Goal: Navigation & Orientation: Find specific page/section

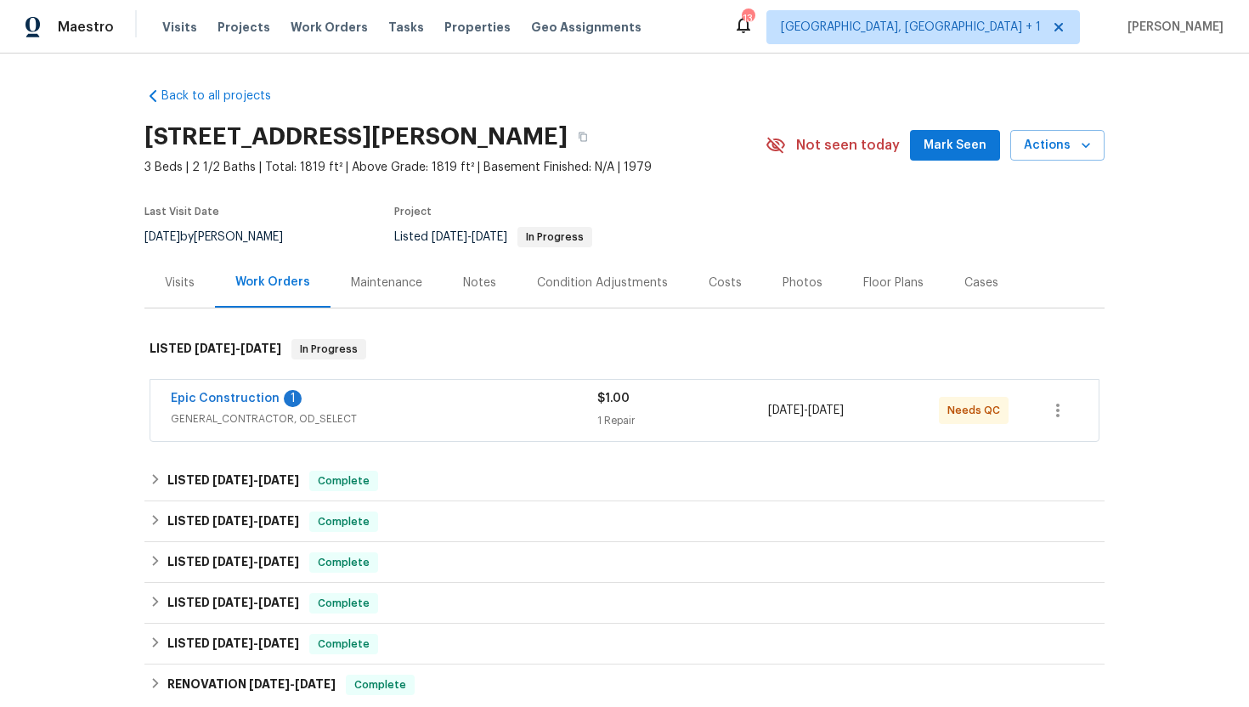
click at [191, 293] on div "Visits" at bounding box center [179, 282] width 70 height 50
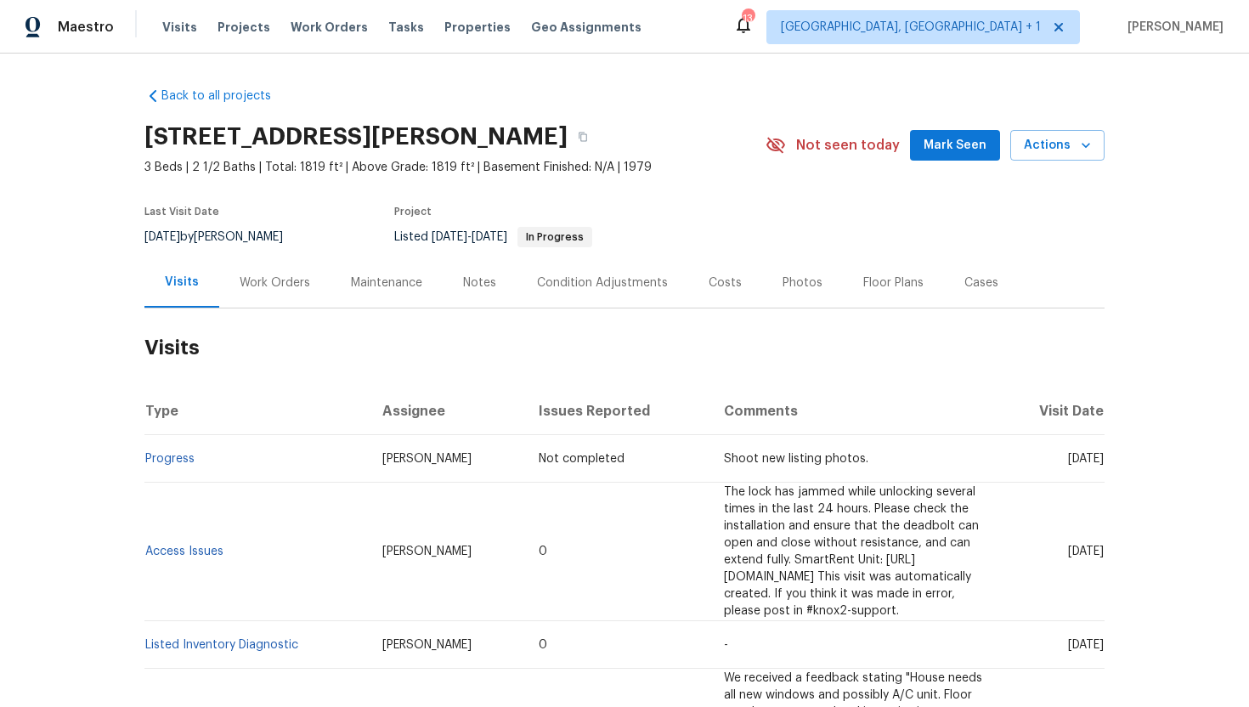
click at [265, 282] on div "Work Orders" at bounding box center [275, 282] width 70 height 17
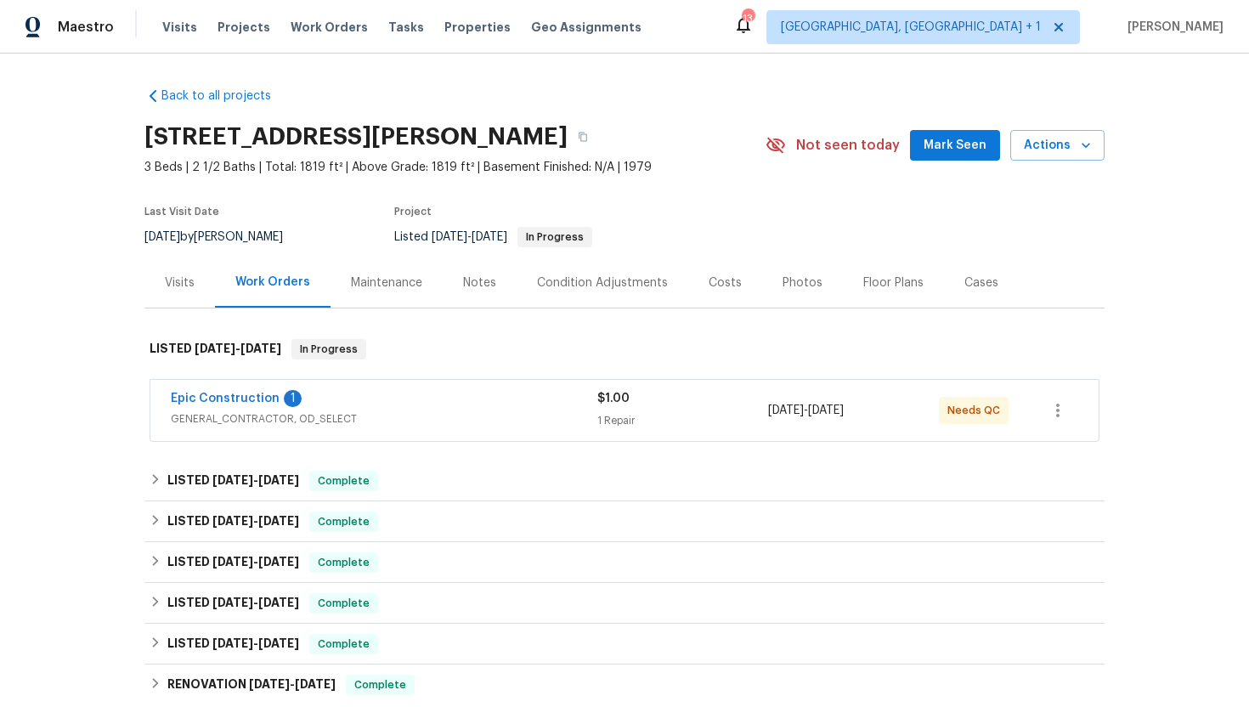
click at [354, 403] on div "Epic Construction 1" at bounding box center [384, 400] width 426 height 20
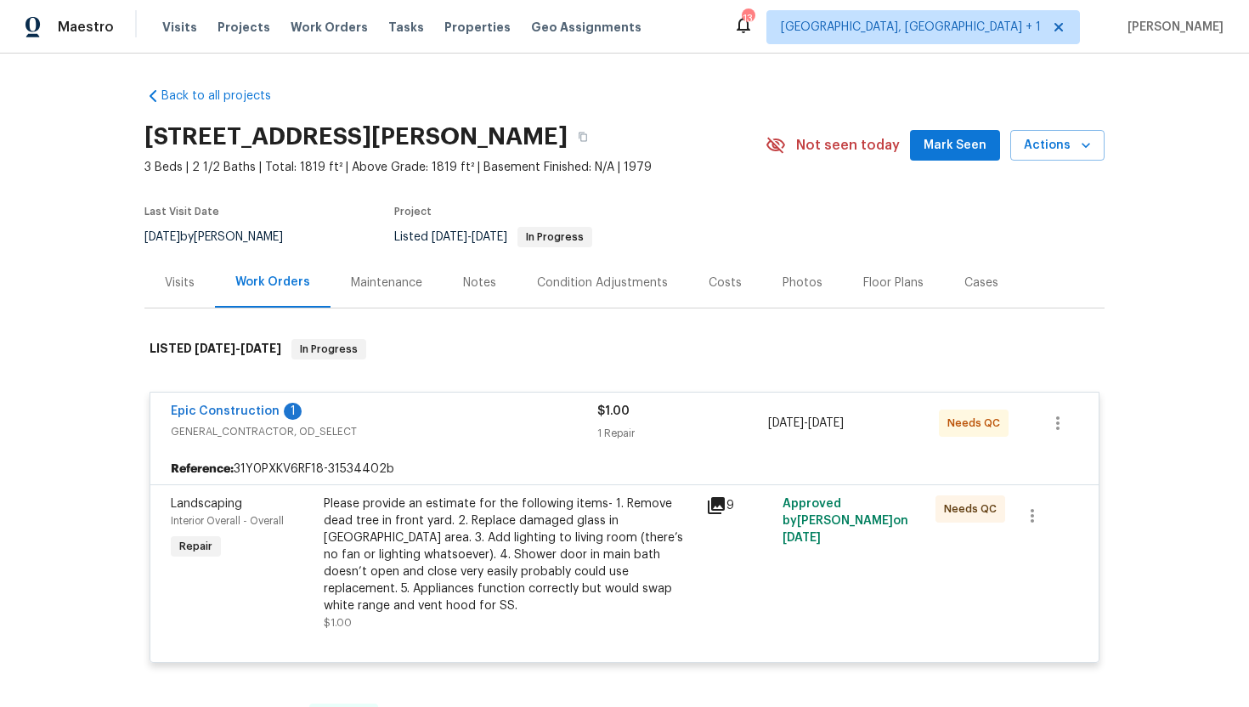
click at [178, 292] on div "Visits" at bounding box center [179, 282] width 70 height 50
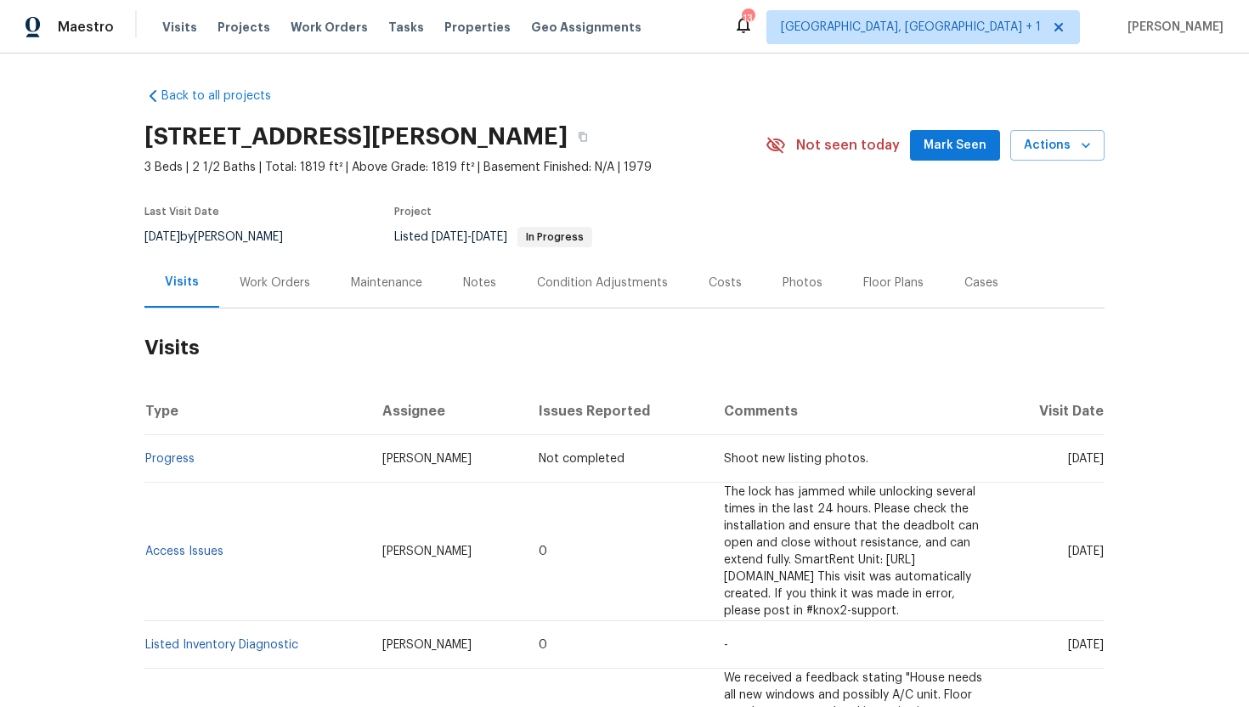
drag, startPoint x: 1033, startPoint y: 543, endPoint x: 1102, endPoint y: 549, distance: 69.1
click at [1102, 549] on span "Fri, Aug 08 2025" at bounding box center [1086, 551] width 36 height 12
copy span "Aug 08 2025"
click at [291, 296] on div "Work Orders" at bounding box center [274, 282] width 111 height 50
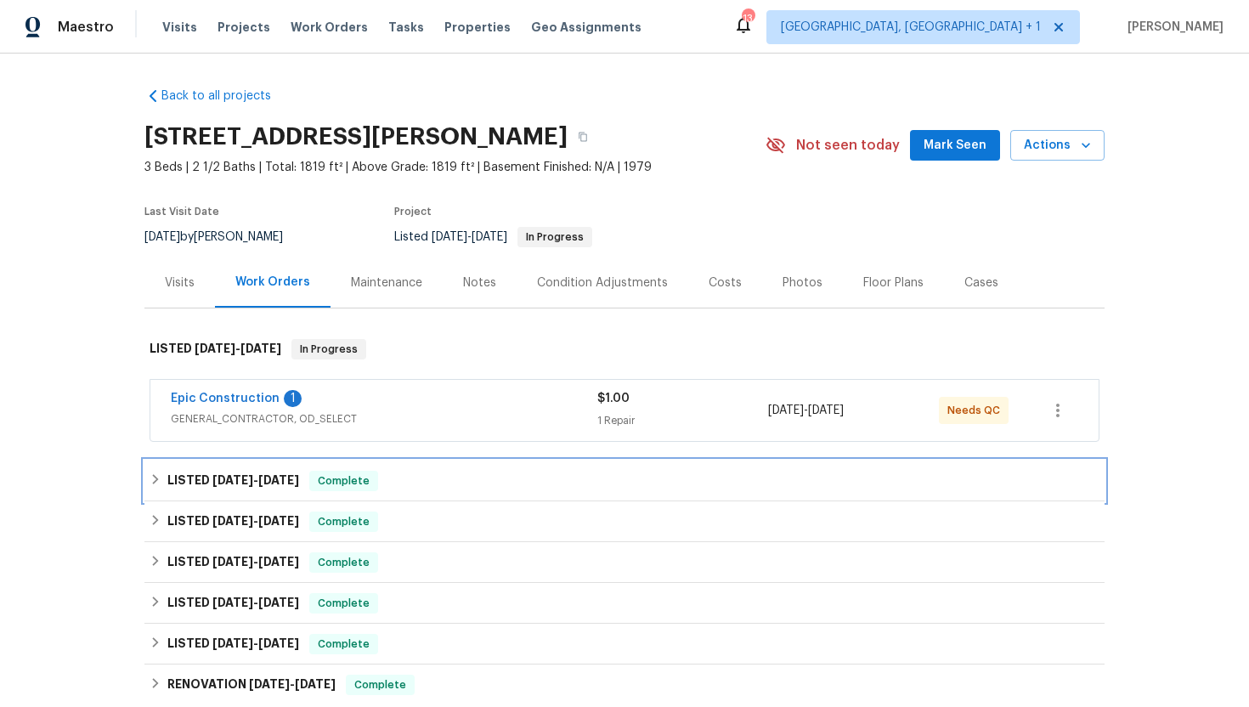
click at [386, 497] on div "LISTED 6/25/25 - 7/3/25 Complete" at bounding box center [624, 480] width 960 height 41
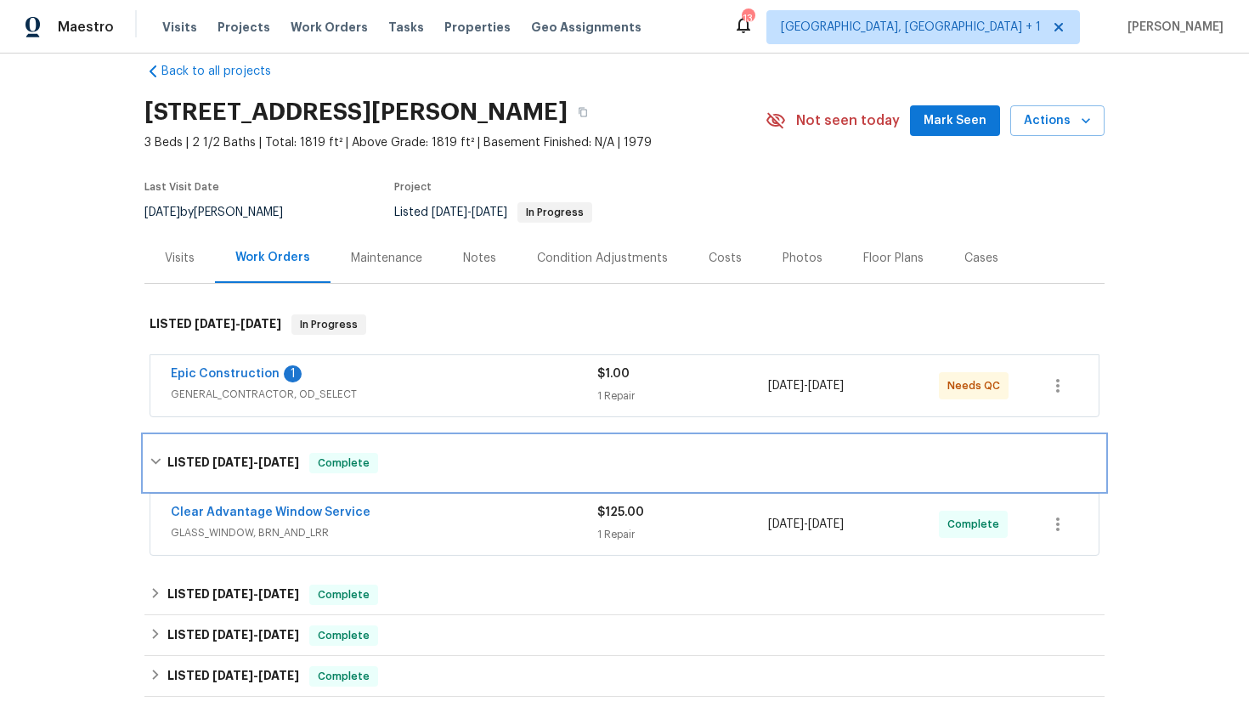
scroll to position [59, 0]
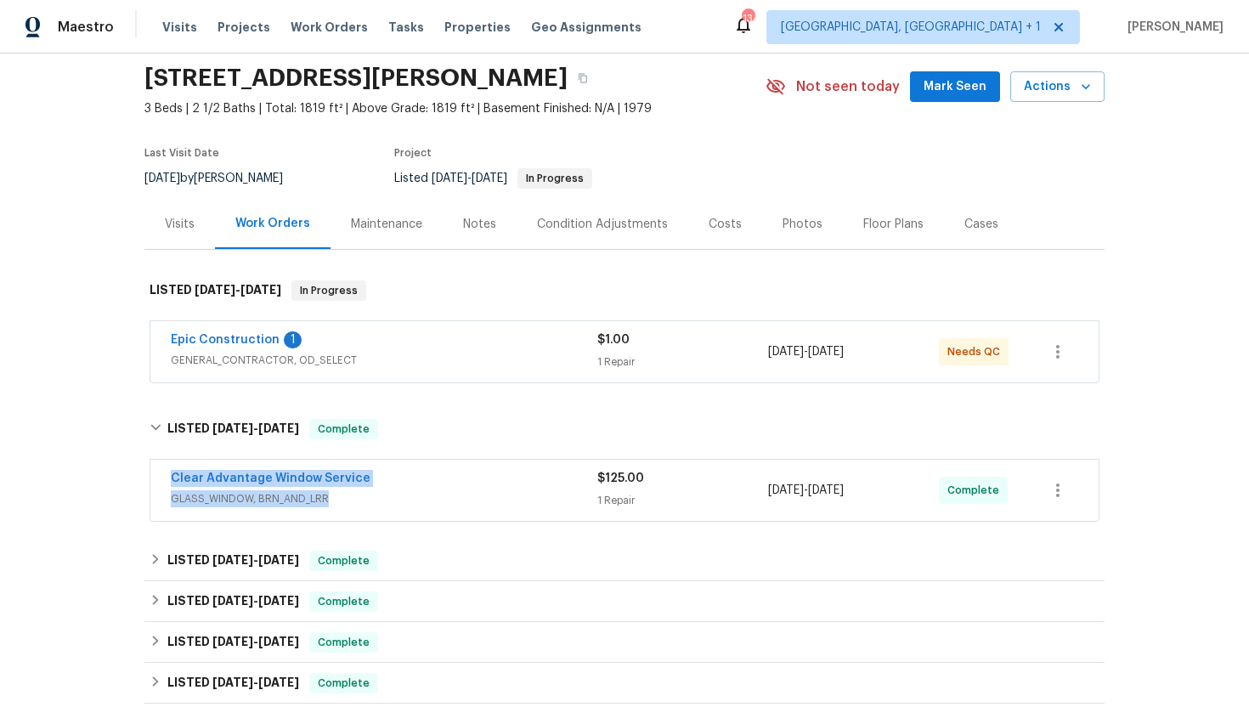
drag, startPoint x: 376, startPoint y: 491, endPoint x: 138, endPoint y: 457, distance: 241.1
click at [138, 457] on div "Back to all projects 3705 White Bud Ct, Flower Mound, TX 75028 3 Beds | 2 1/2 B…" at bounding box center [624, 380] width 1249 height 653
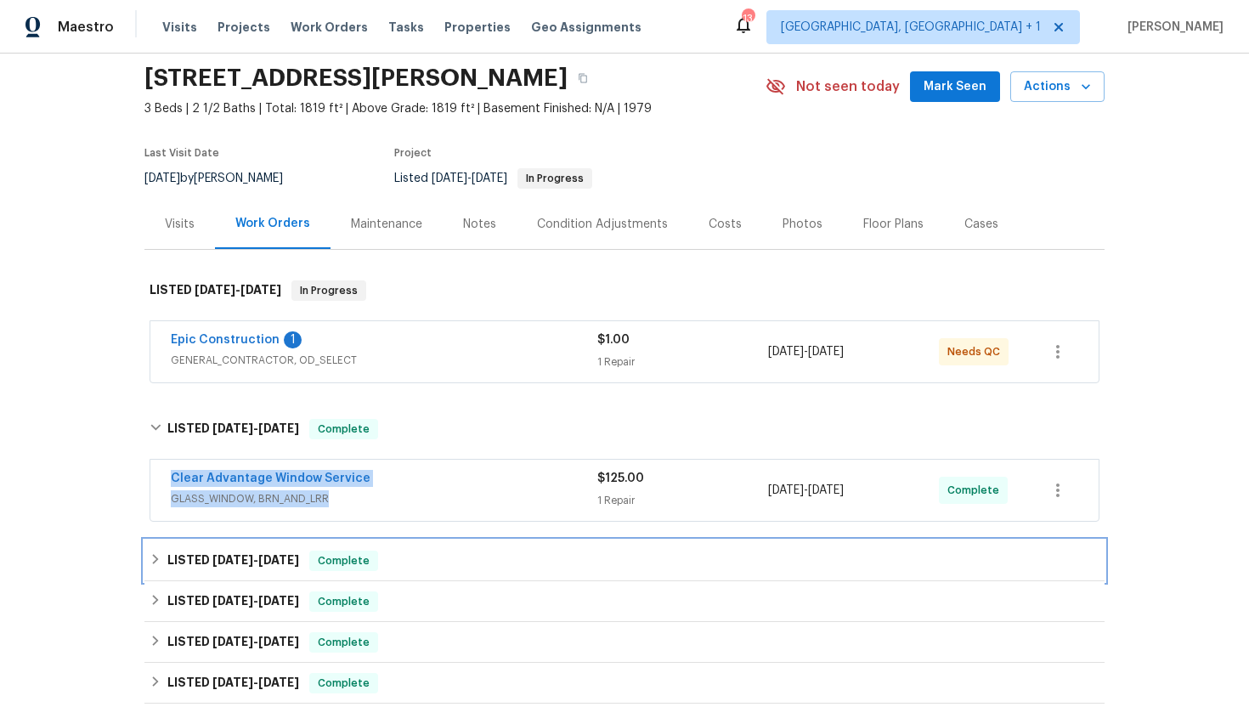
click at [471, 553] on div "LISTED 4/10/25 - 4/21/25 Complete" at bounding box center [624, 560] width 950 height 20
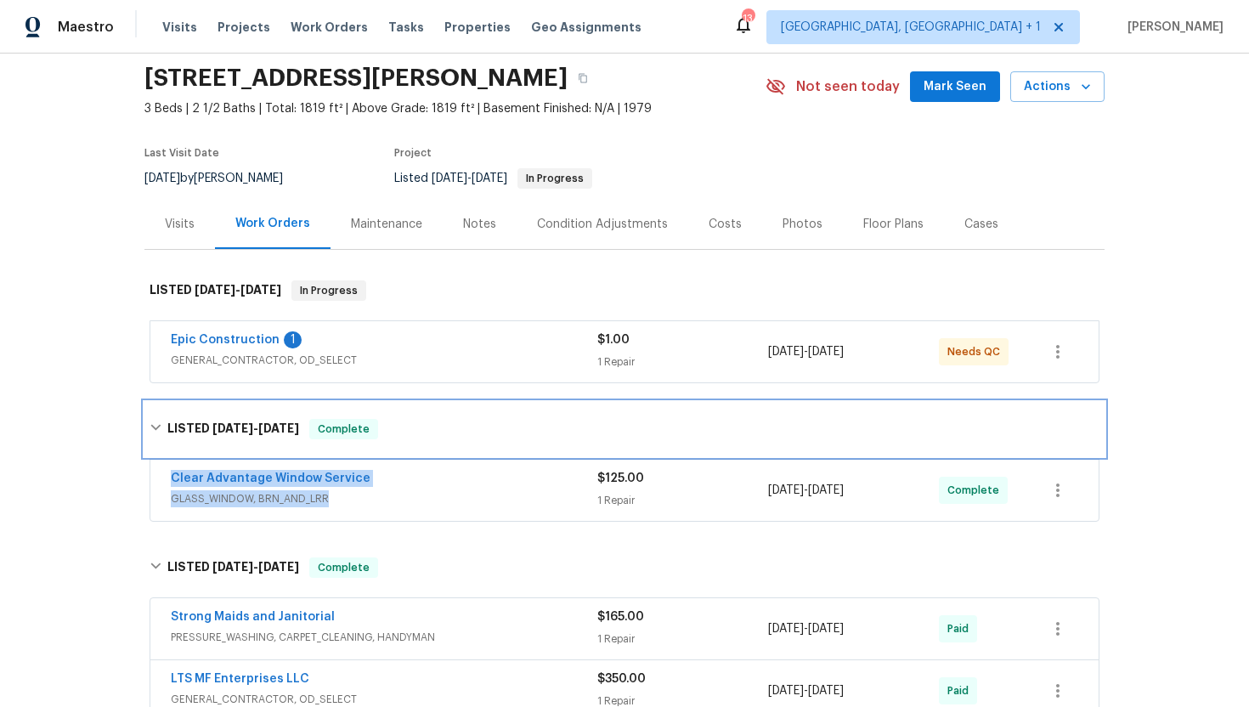
click at [442, 415] on div "LISTED 6/25/25 - 7/3/25 Complete" at bounding box center [624, 429] width 960 height 54
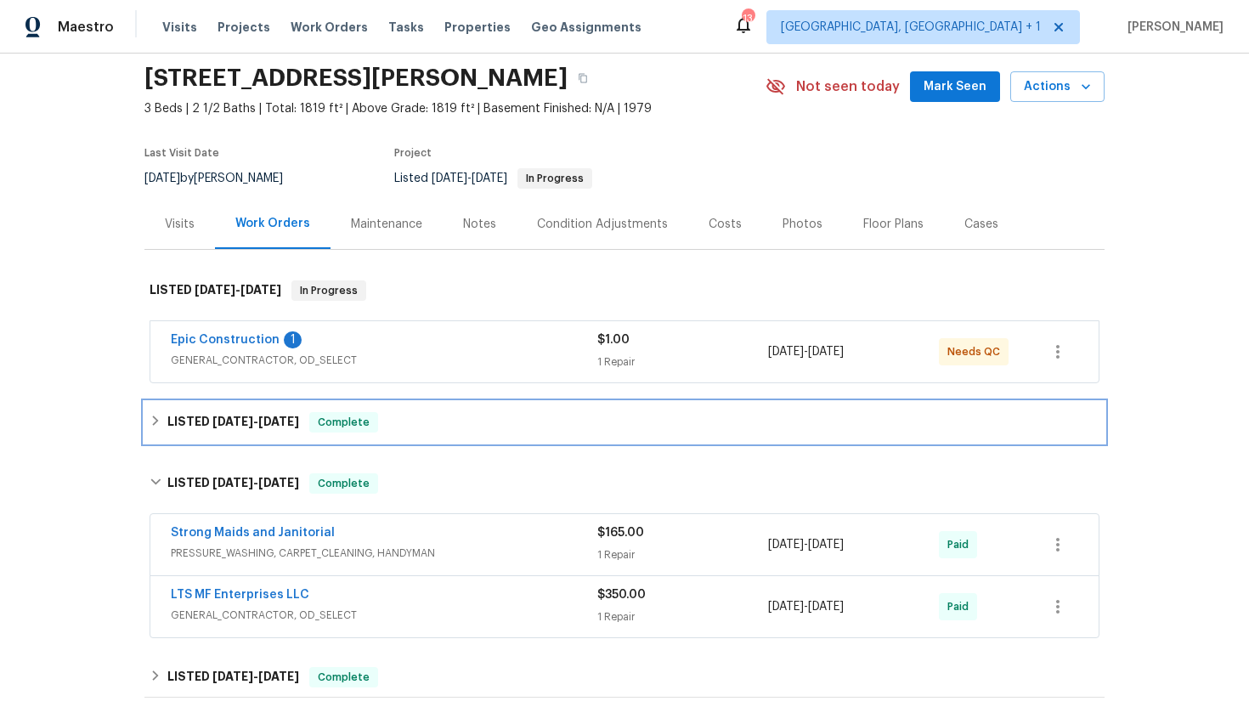
click at [407, 429] on div "LISTED 6/25/25 - 7/3/25 Complete" at bounding box center [624, 422] width 950 height 20
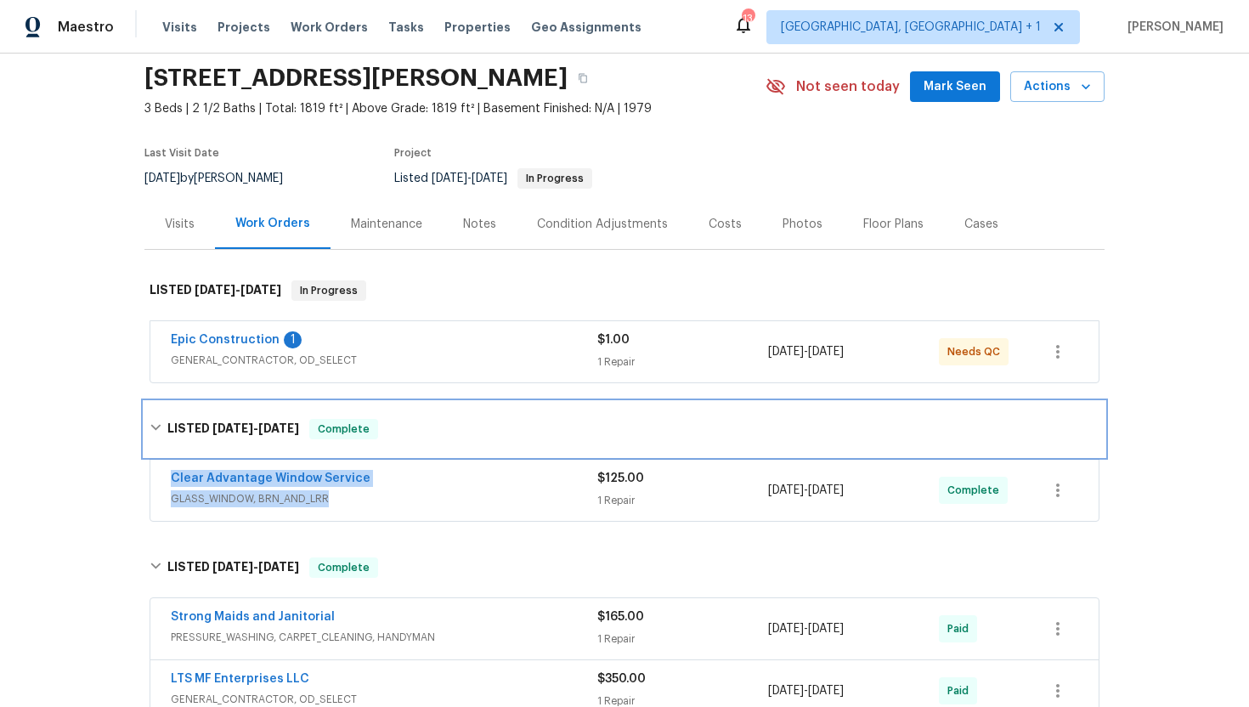
copy div "Clear Advantage Window Service GLASS_WINDOW, BRN_AND_LRR"
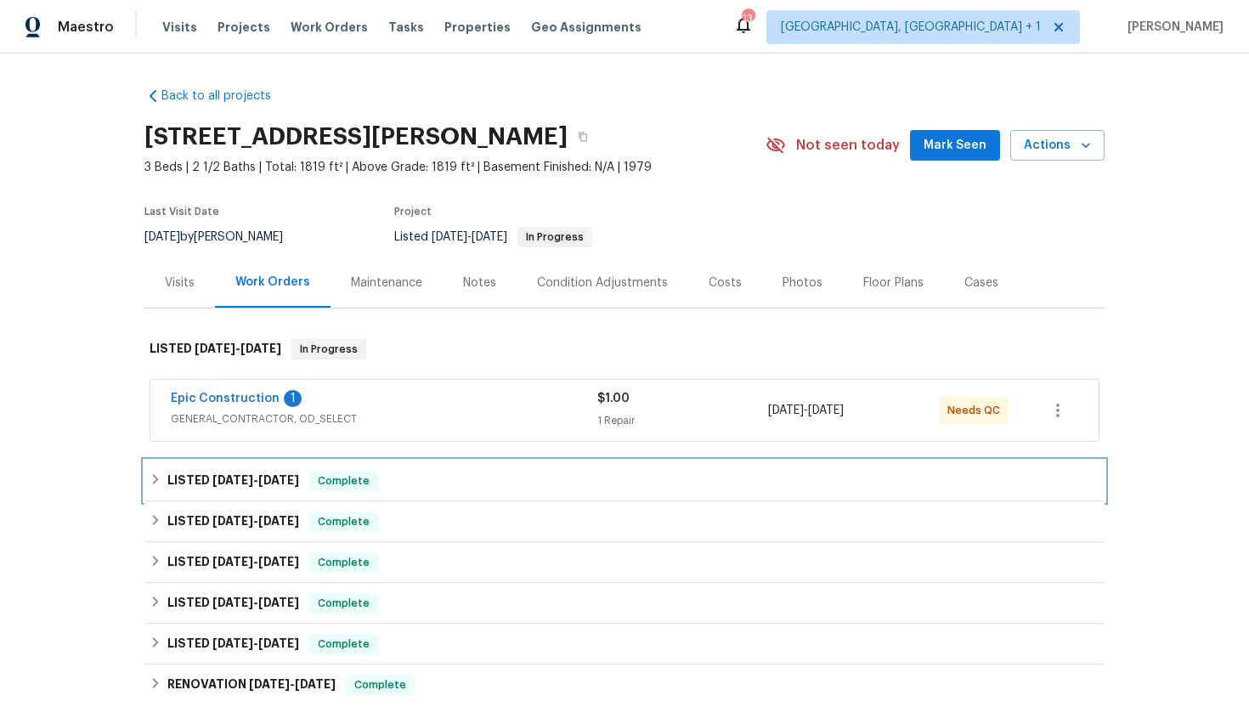
click at [409, 485] on div "LISTED [DATE] - [DATE] Complete" at bounding box center [624, 481] width 950 height 20
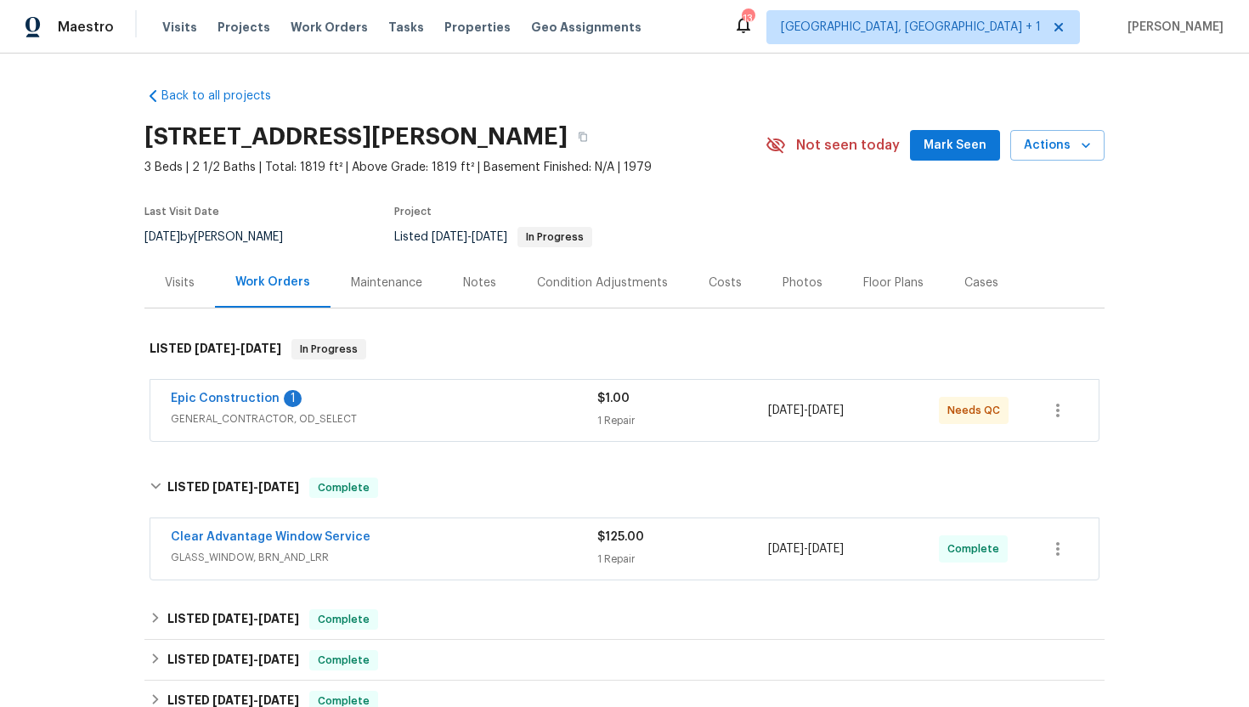
drag, startPoint x: 885, startPoint y: 548, endPoint x: 752, endPoint y: 548, distance: 133.3
click at [752, 548] on div "Clear Advantage Window Service GLASS_WINDOW, BRN_AND_LRR $125.00 1 Repair 6/27/…" at bounding box center [604, 548] width 866 height 41
copy div "1 Repair 6/27/2025 - 7/3/2025"
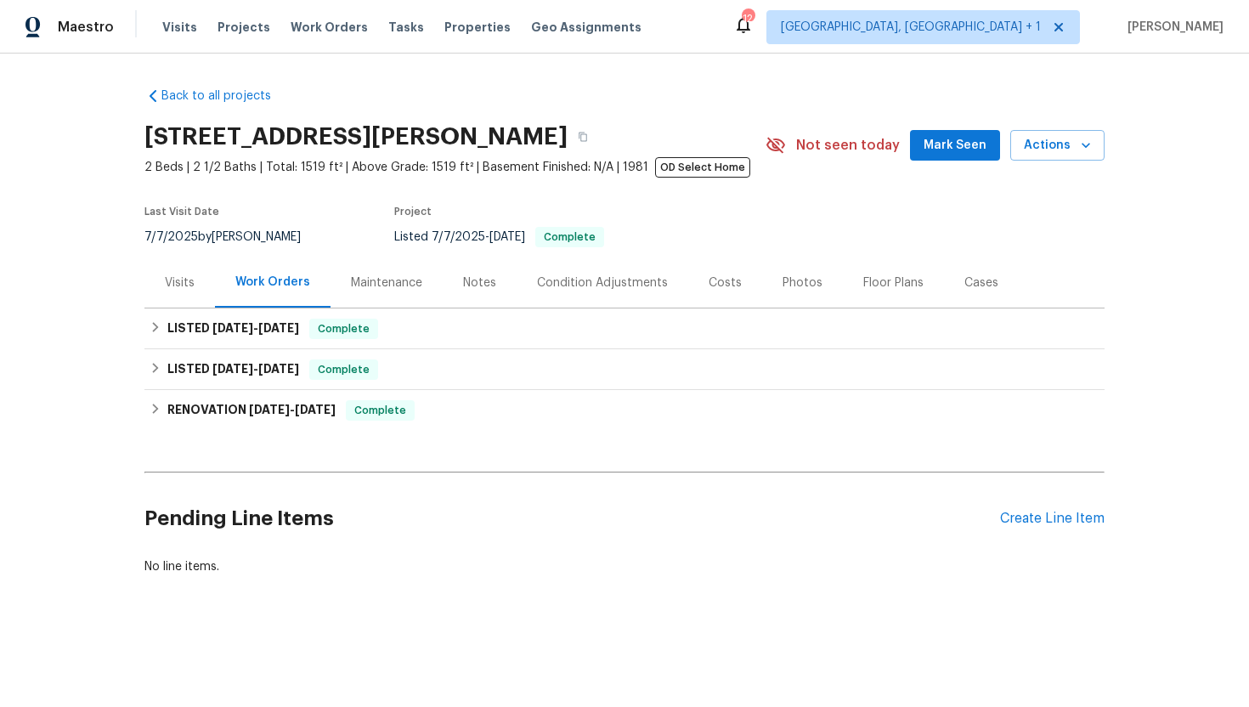
click at [200, 291] on div "Visits" at bounding box center [179, 282] width 70 height 50
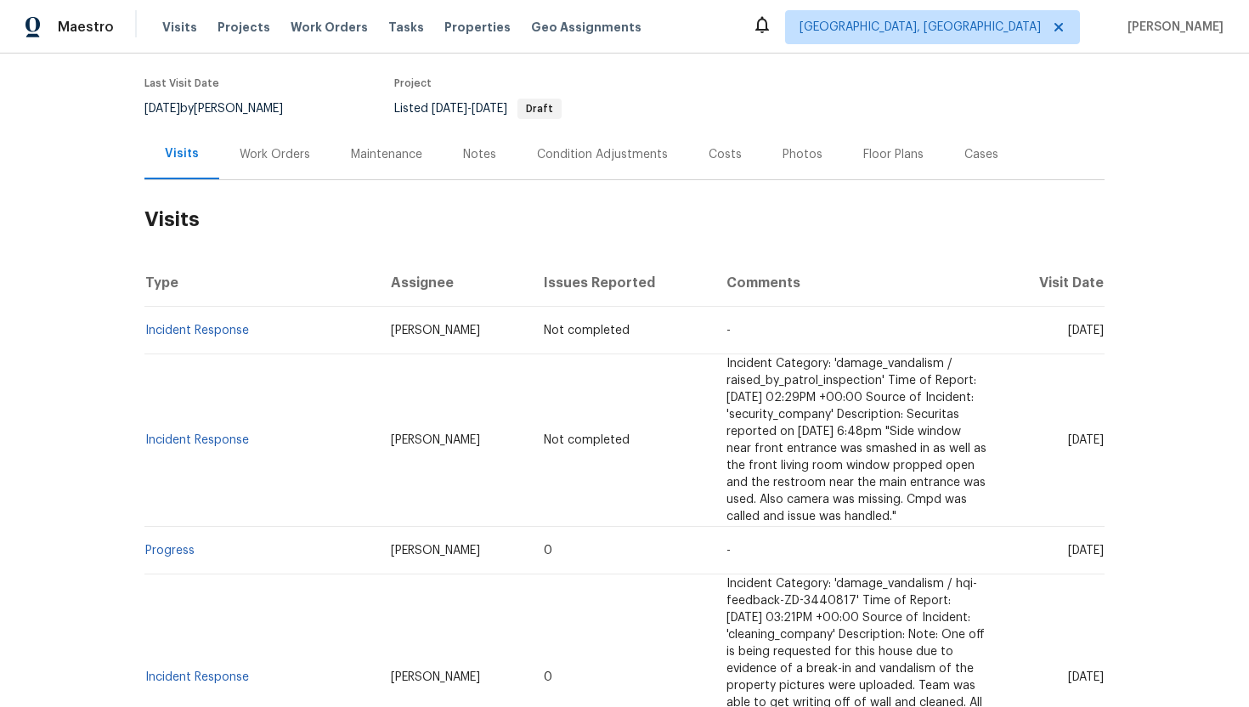
scroll to position [132, 0]
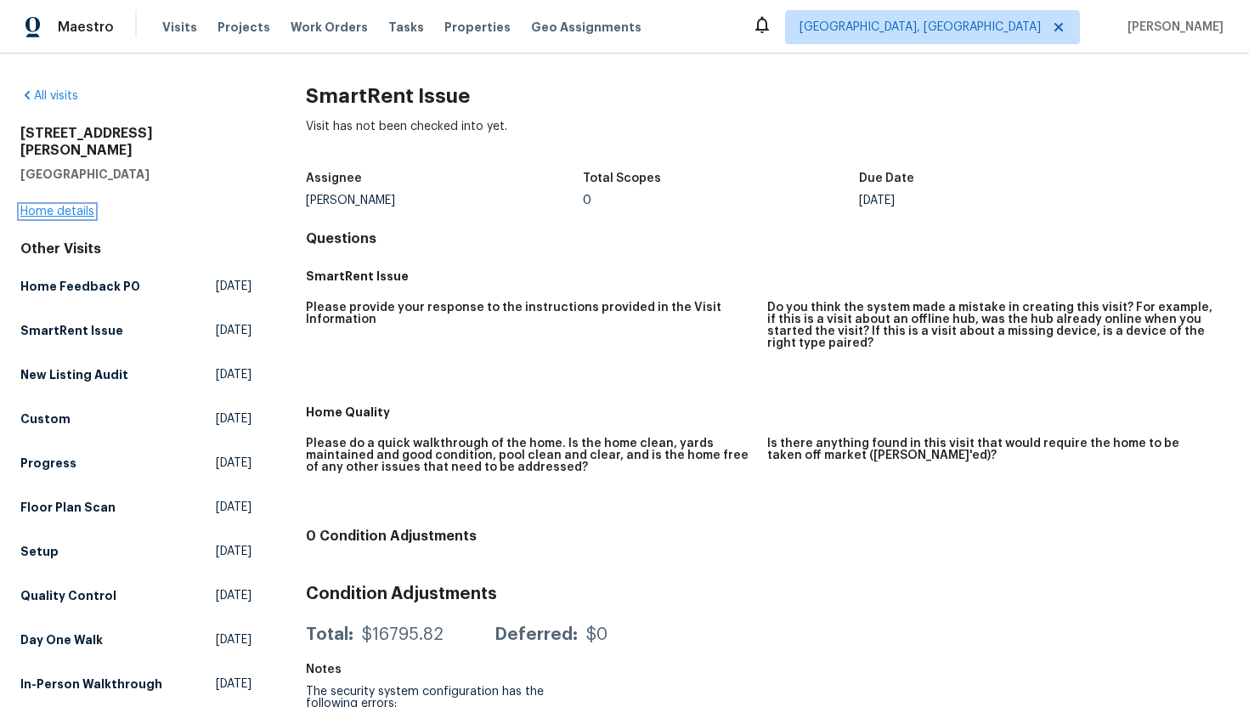
click at [83, 206] on link "Home details" at bounding box center [57, 212] width 74 height 12
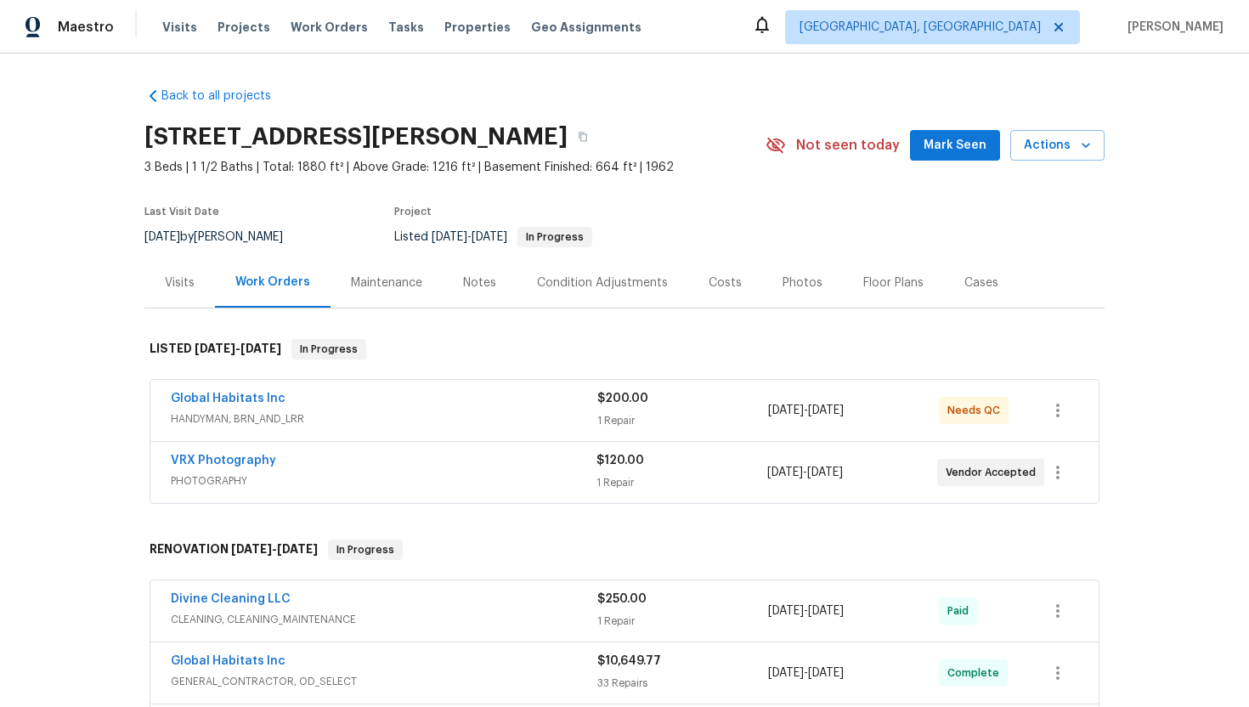
click at [187, 284] on div "Visits" at bounding box center [180, 282] width 30 height 17
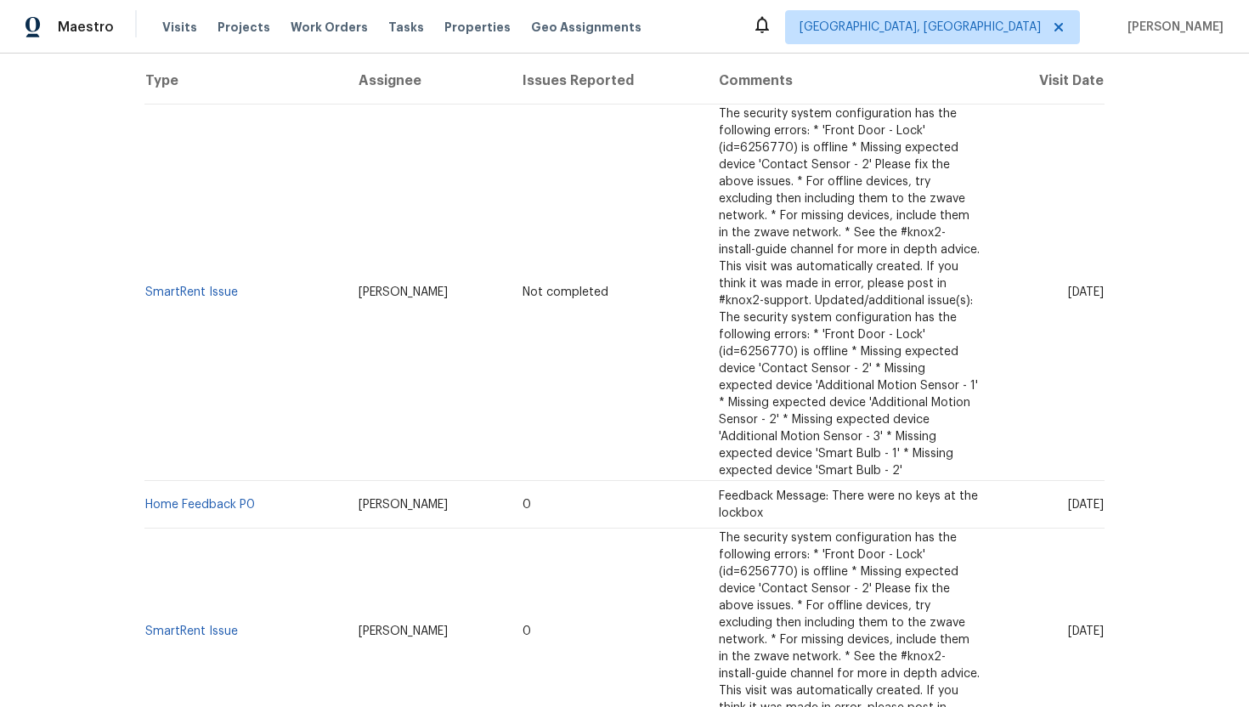
scroll to position [358, 0]
